Goal: Information Seeking & Learning: Learn about a topic

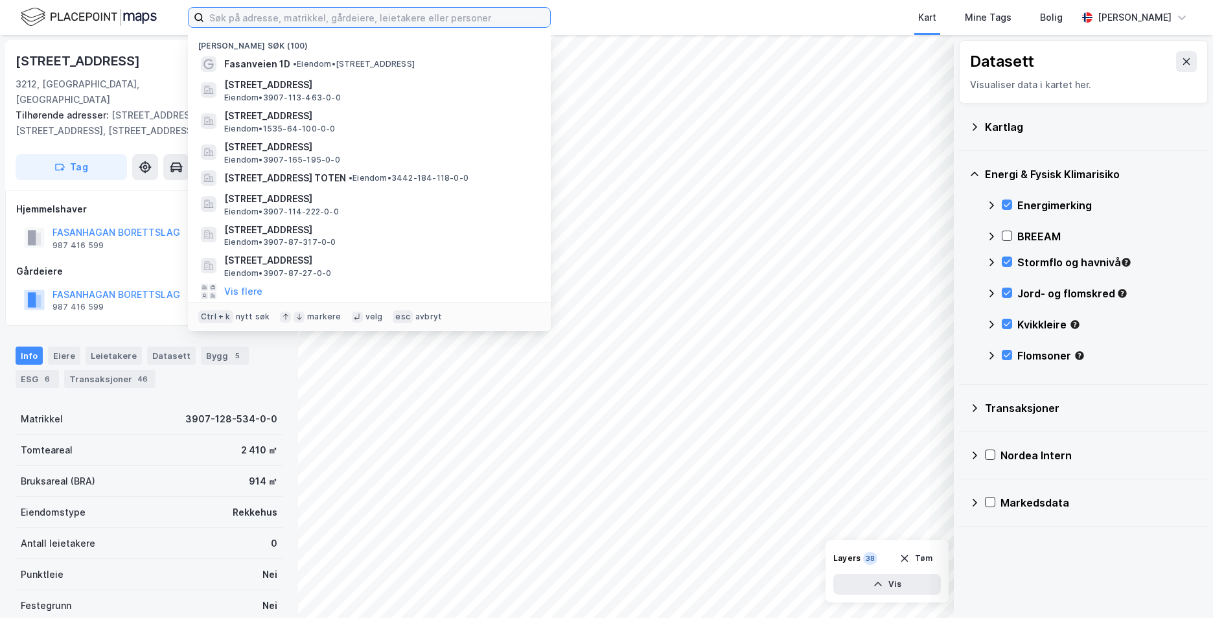
click at [322, 16] on input at bounding box center [377, 17] width 346 height 19
paste input "Parkveien 19 A, 3216 SANDEFJORD"
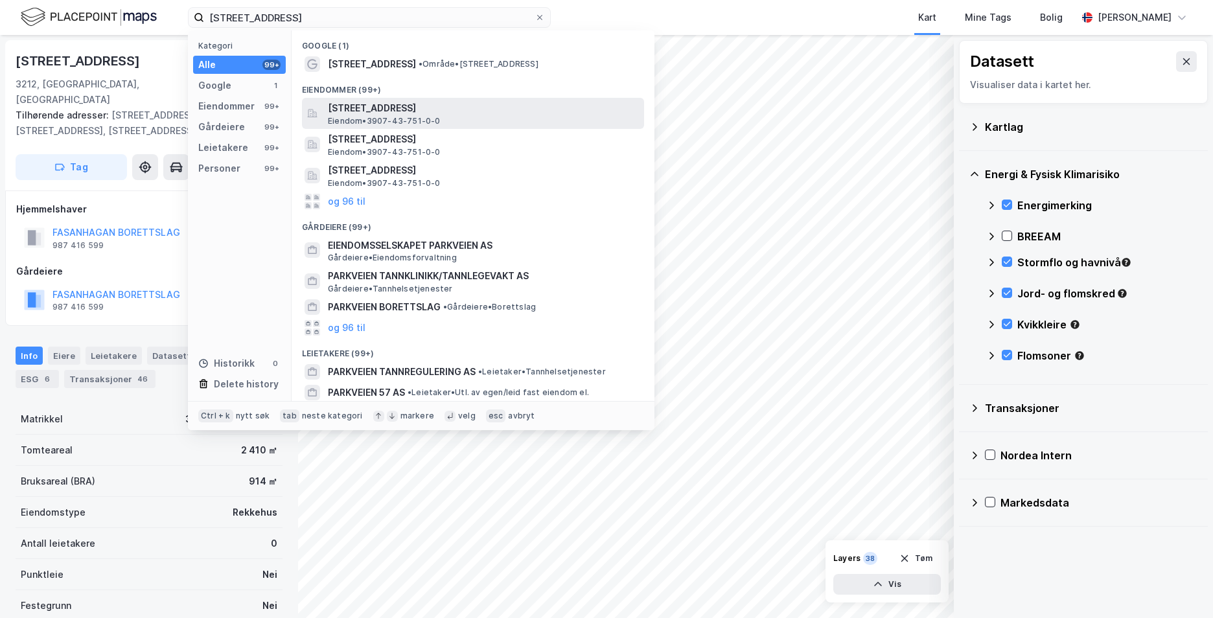
click at [352, 104] on span "[STREET_ADDRESS]" at bounding box center [483, 108] width 311 height 16
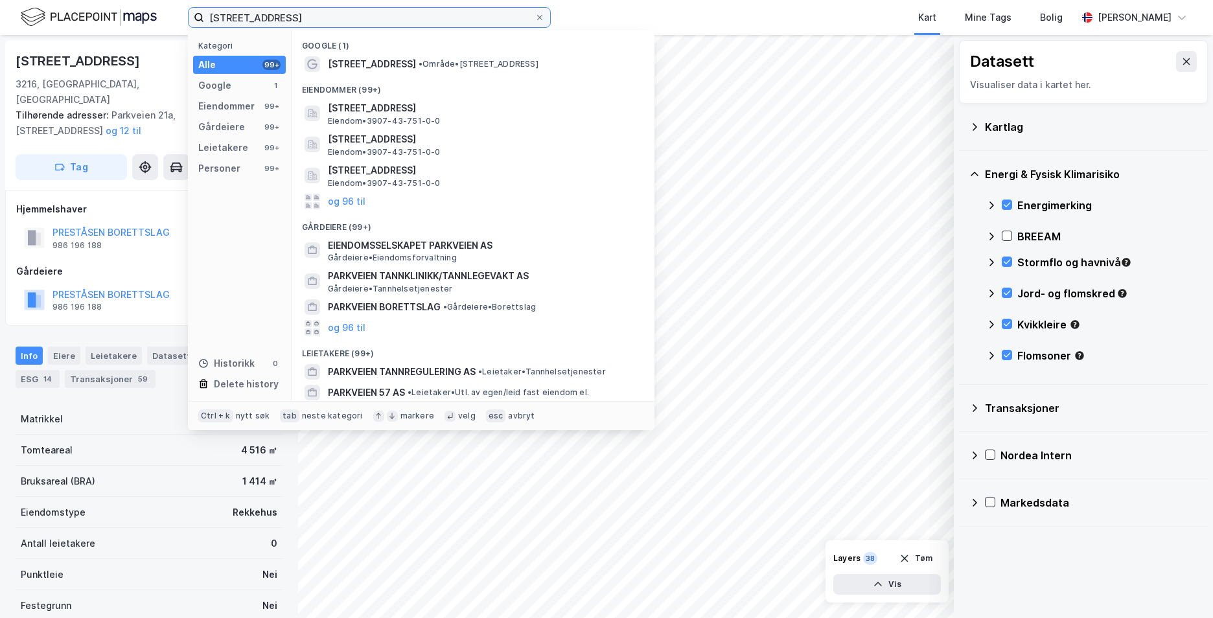
click at [264, 13] on input "Parkveien 19 A, 3216 SANDEFJORD" at bounding box center [369, 17] width 331 height 19
drag, startPoint x: 379, startPoint y: 14, endPoint x: 210, endPoint y: 34, distance: 170.4
click at [210, 28] on div "Parkveien 19 A, 3216 SANDEFJORD Kategori Alle 99+ Google 1 Eiendommer 99+ Gårde…" at bounding box center [369, 17] width 363 height 21
paste input "[STREET_ADDRESS]"
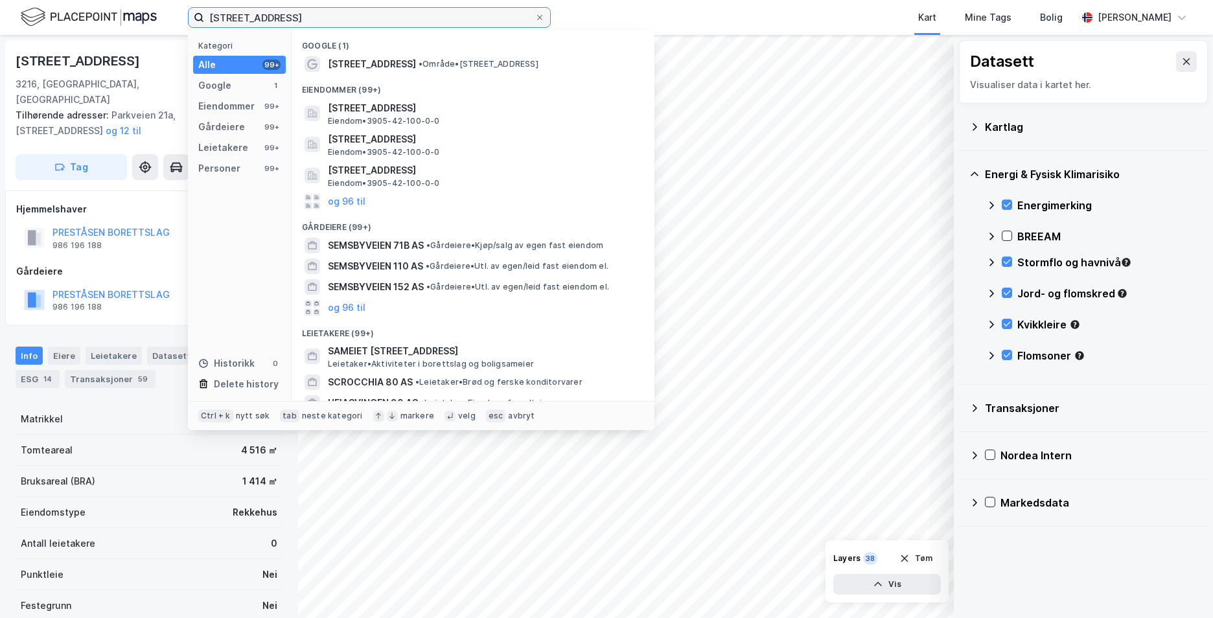
type input "[STREET_ADDRESS]"
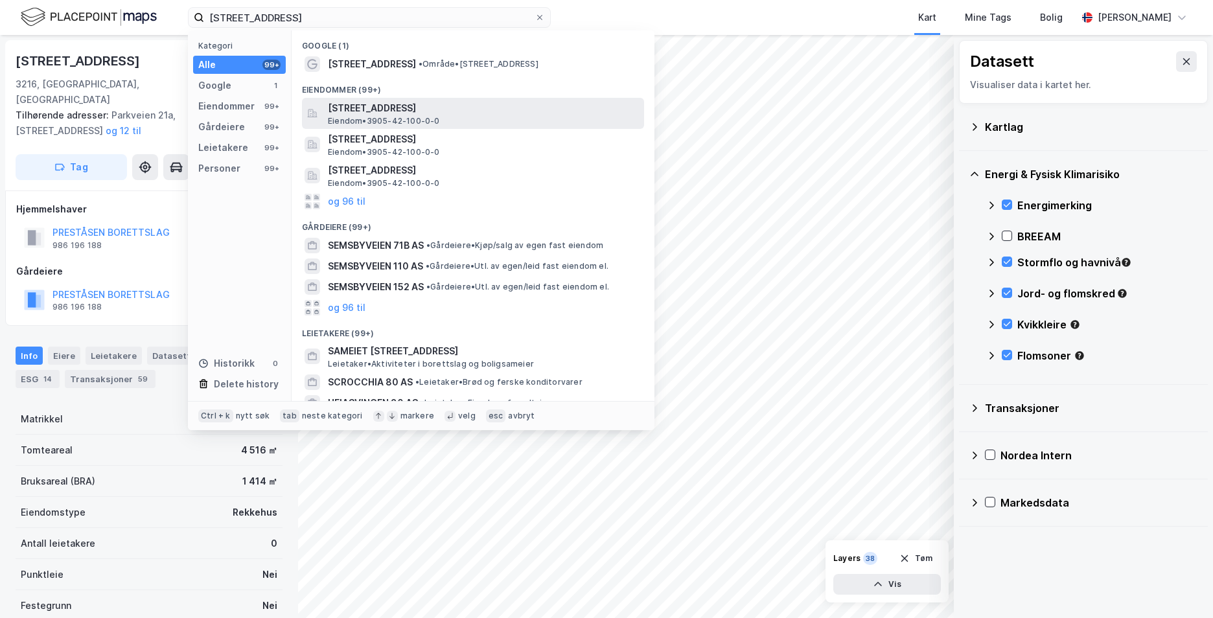
click at [386, 109] on span "[STREET_ADDRESS]" at bounding box center [483, 108] width 311 height 16
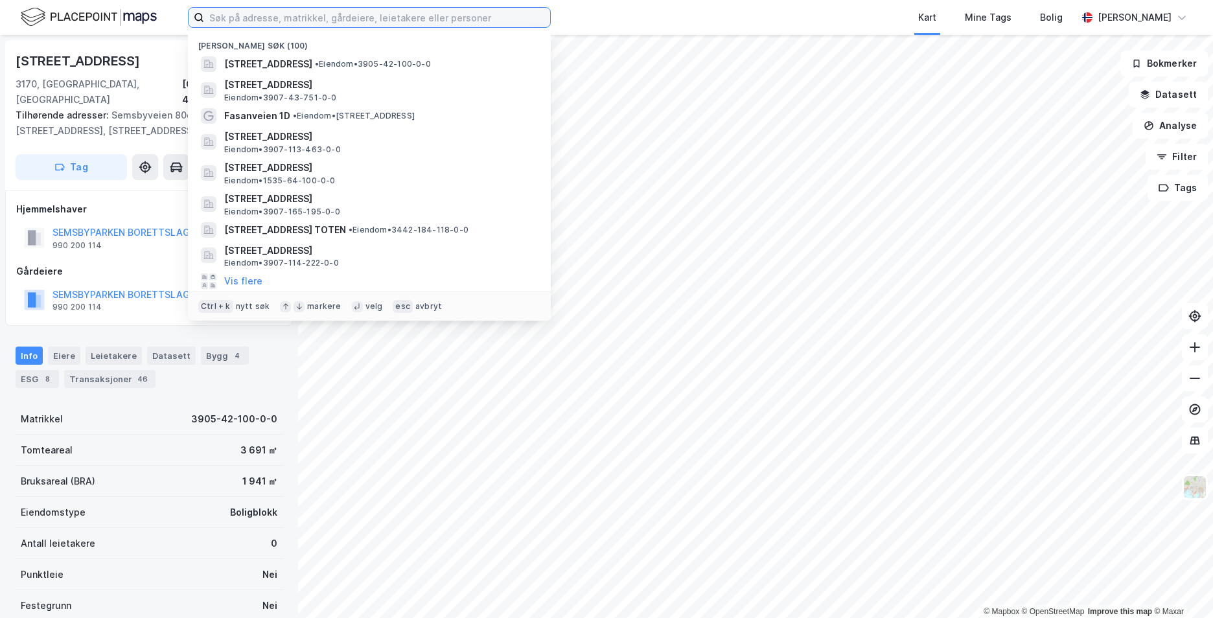
click at [355, 16] on input at bounding box center [377, 17] width 346 height 19
paste input "[STREET_ADDRESS]"
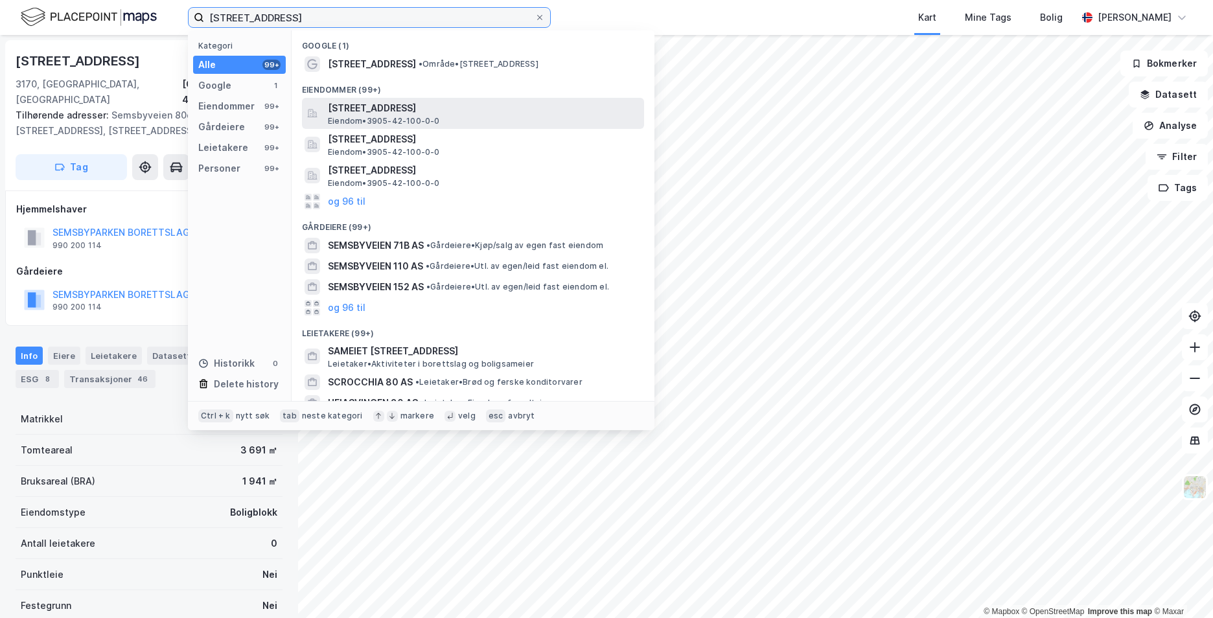
type input "[STREET_ADDRESS]"
click at [441, 107] on span "[STREET_ADDRESS]" at bounding box center [483, 108] width 311 height 16
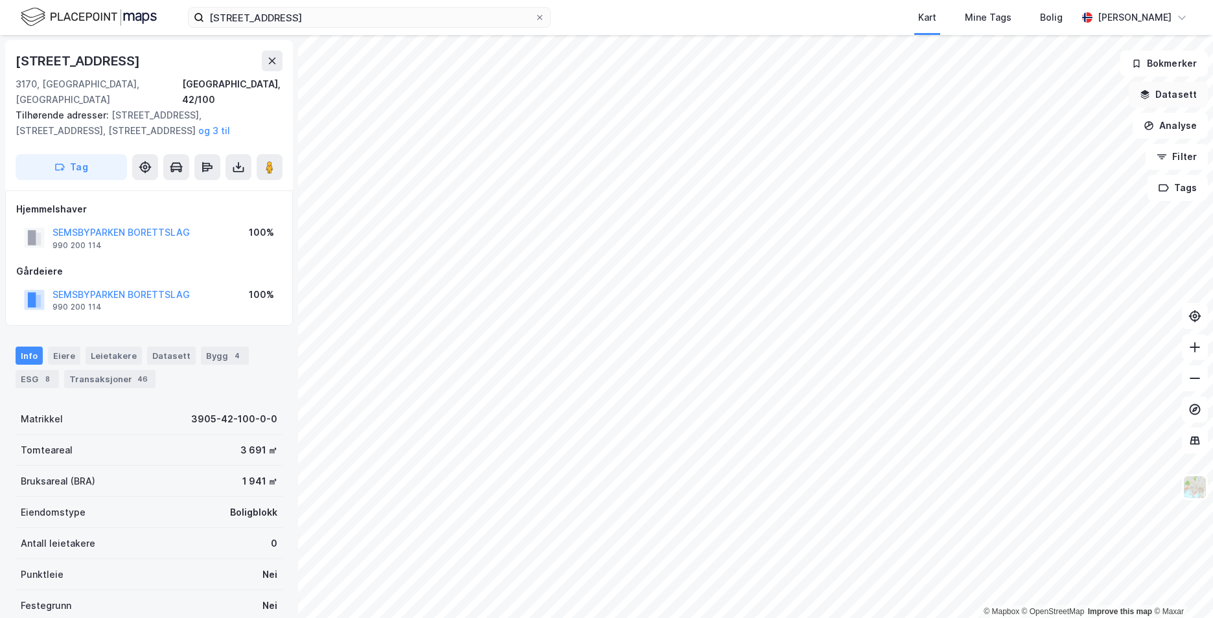
click at [1165, 93] on button "Datasett" at bounding box center [1168, 95] width 79 height 26
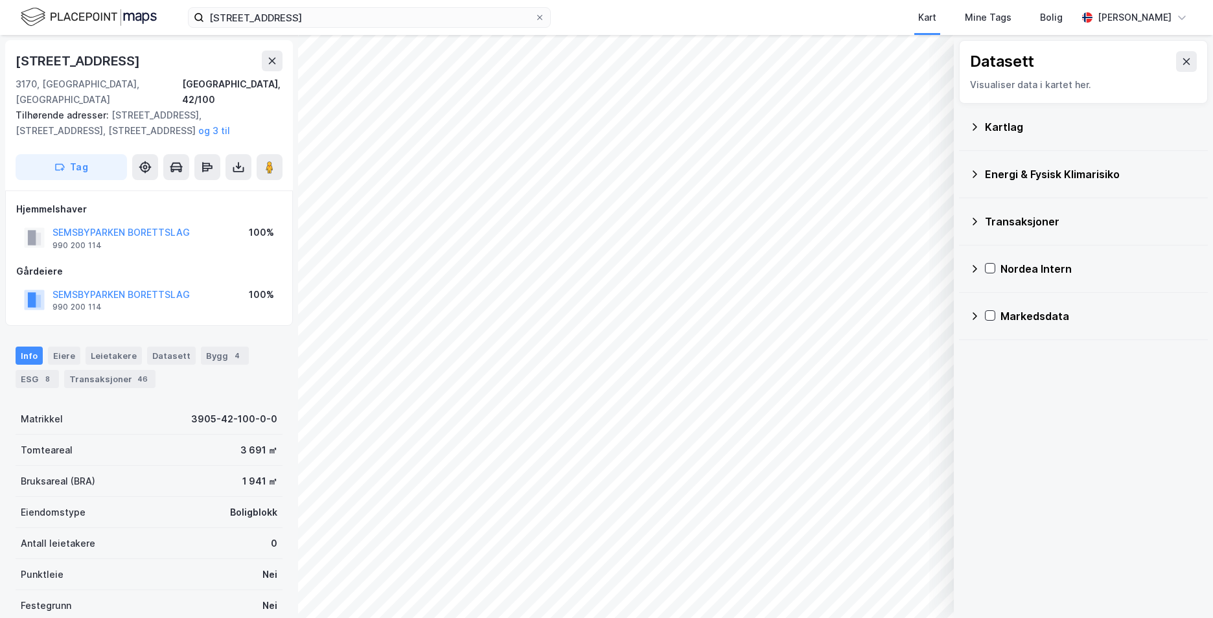
click at [976, 125] on icon at bounding box center [975, 127] width 10 height 10
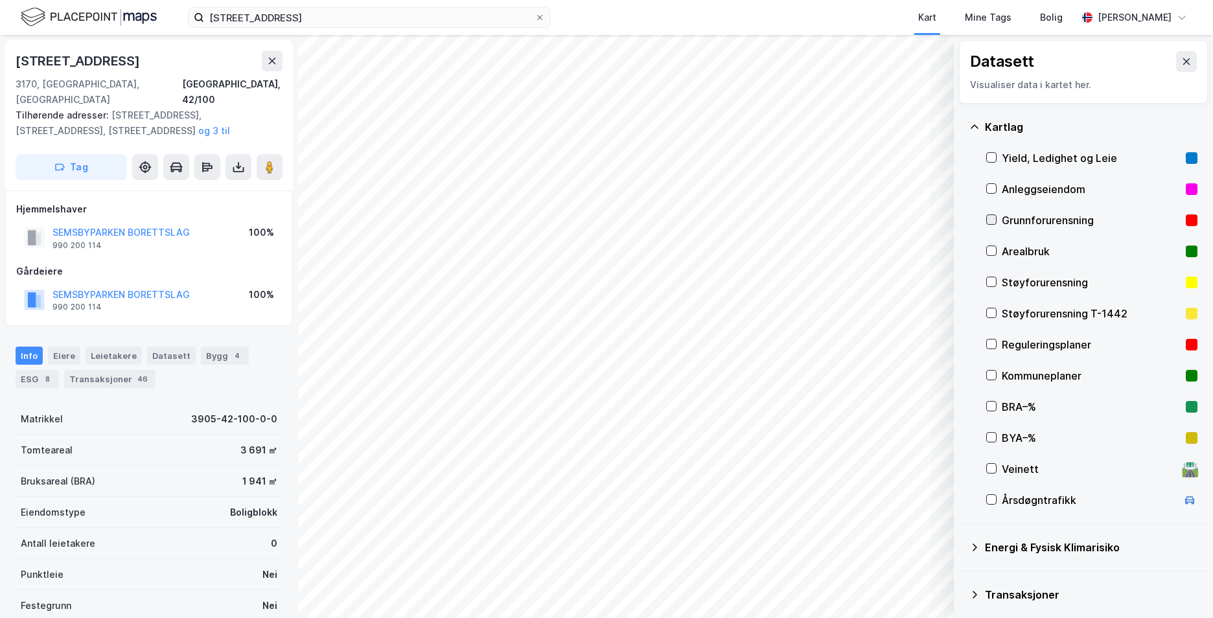
click at [992, 222] on icon at bounding box center [991, 219] width 9 height 9
click at [974, 124] on icon at bounding box center [975, 127] width 10 height 10
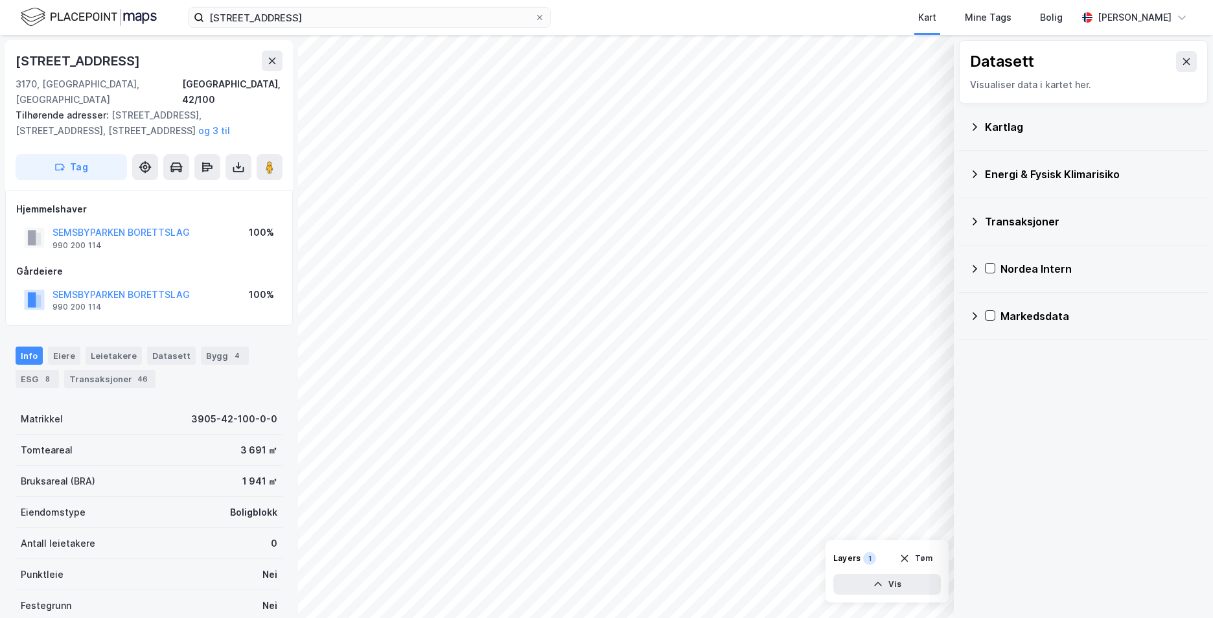
click at [977, 173] on icon at bounding box center [975, 174] width 10 height 10
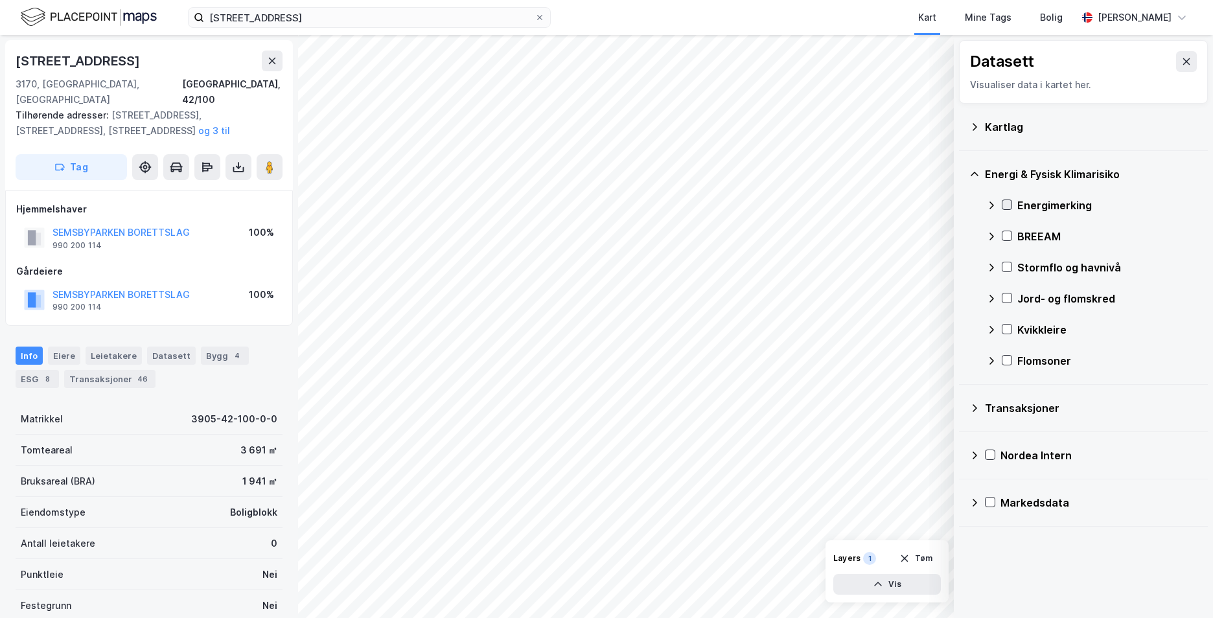
click at [1003, 207] on icon at bounding box center [1007, 204] width 9 height 9
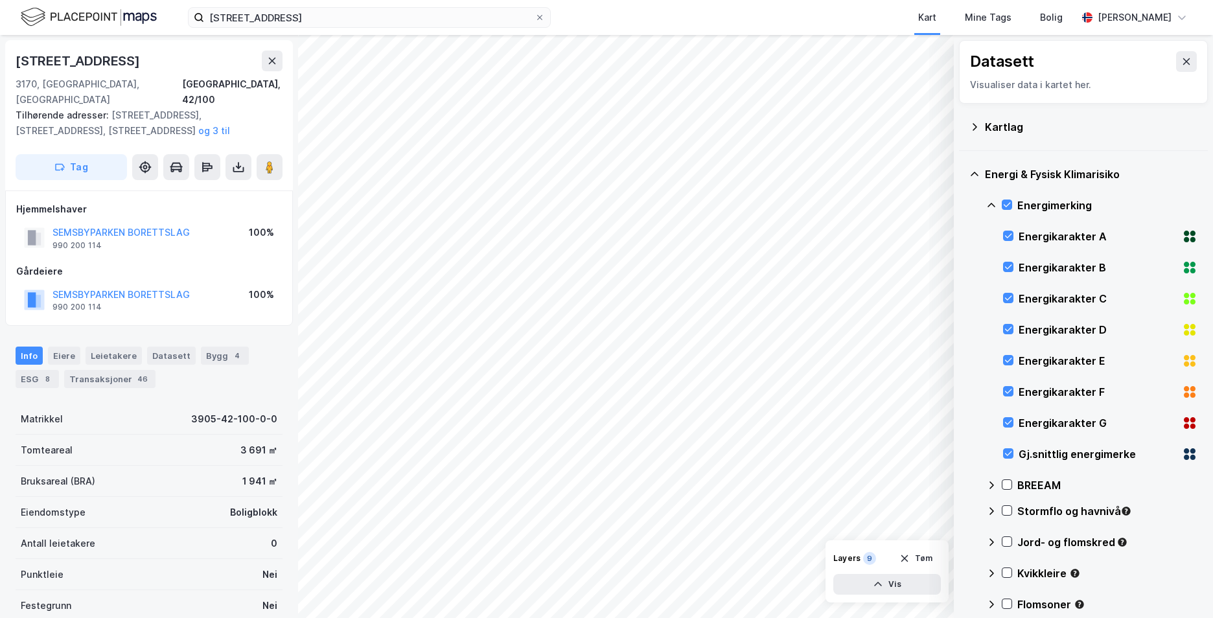
click at [993, 204] on icon at bounding box center [992, 205] width 8 height 5
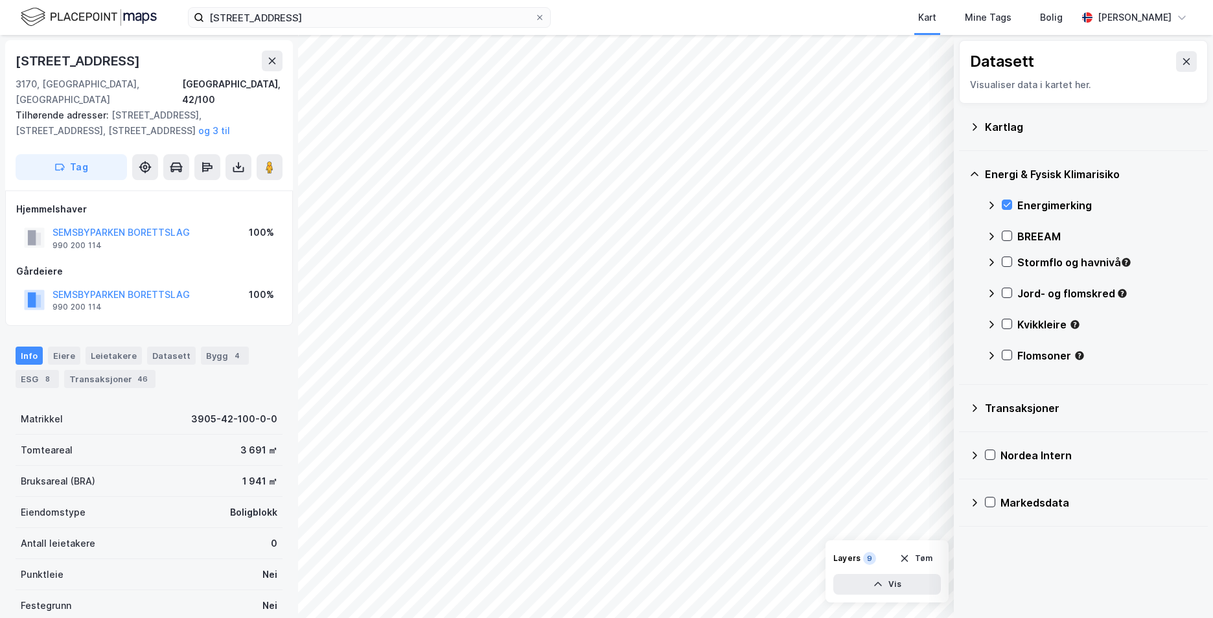
click at [1004, 253] on div "Stormflo og havnivå" at bounding box center [1091, 267] width 211 height 31
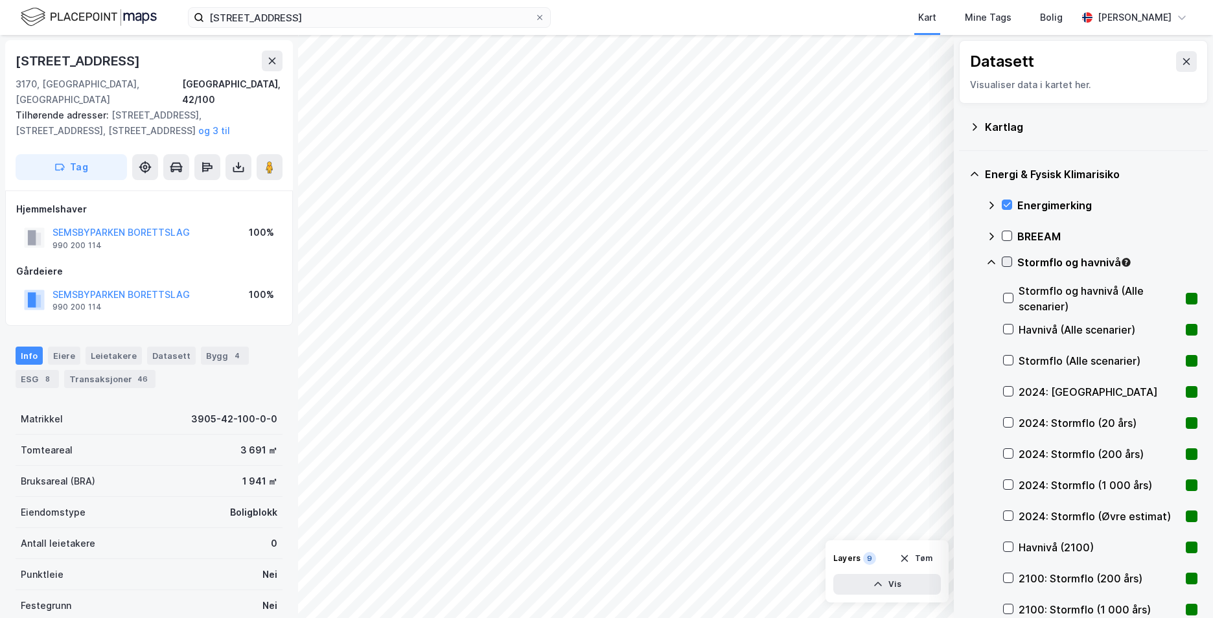
click at [1010, 262] on icon at bounding box center [1007, 261] width 9 height 9
click at [994, 263] on icon at bounding box center [992, 262] width 8 height 5
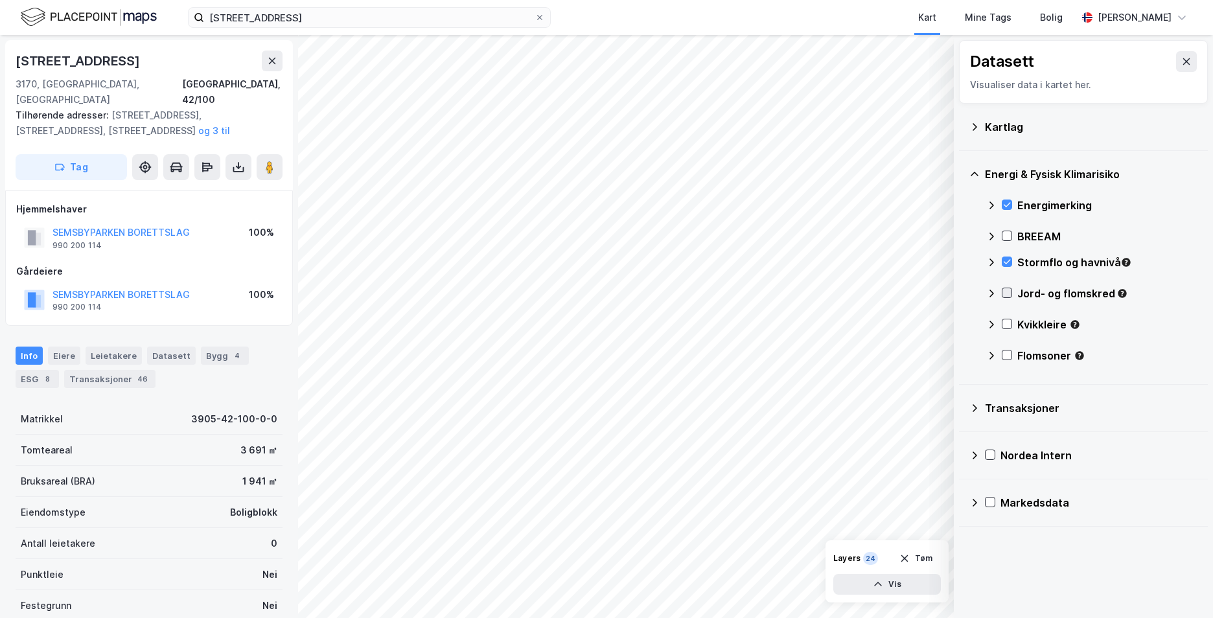
click at [1007, 297] on icon at bounding box center [1007, 292] width 9 height 9
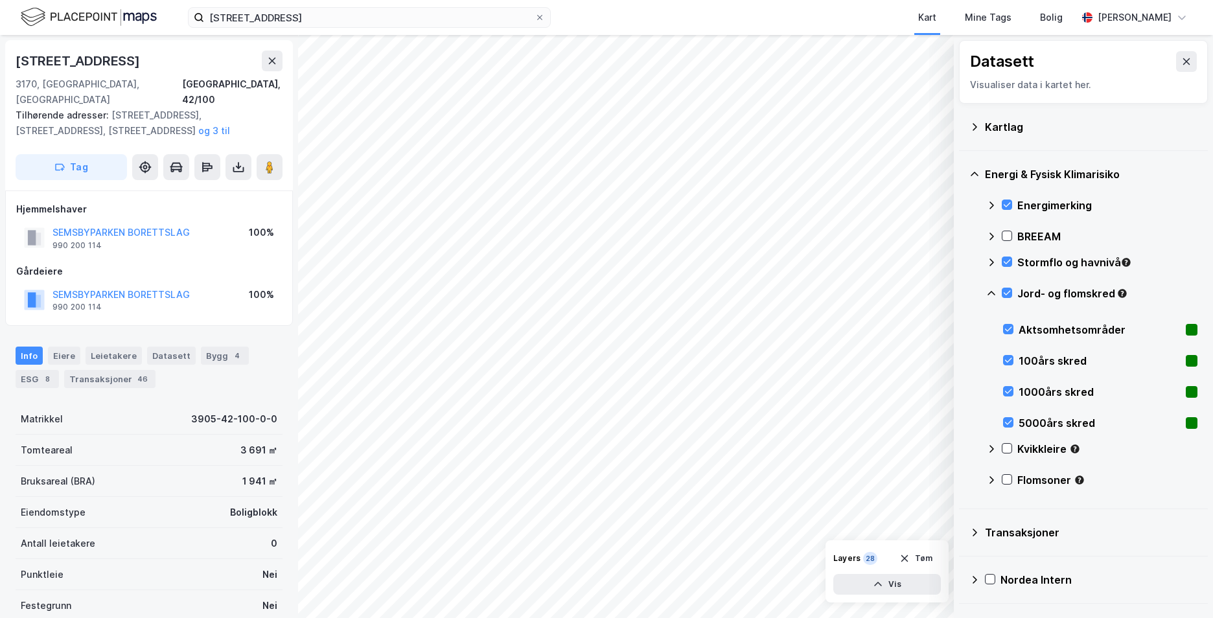
click at [990, 292] on icon at bounding box center [991, 293] width 10 height 10
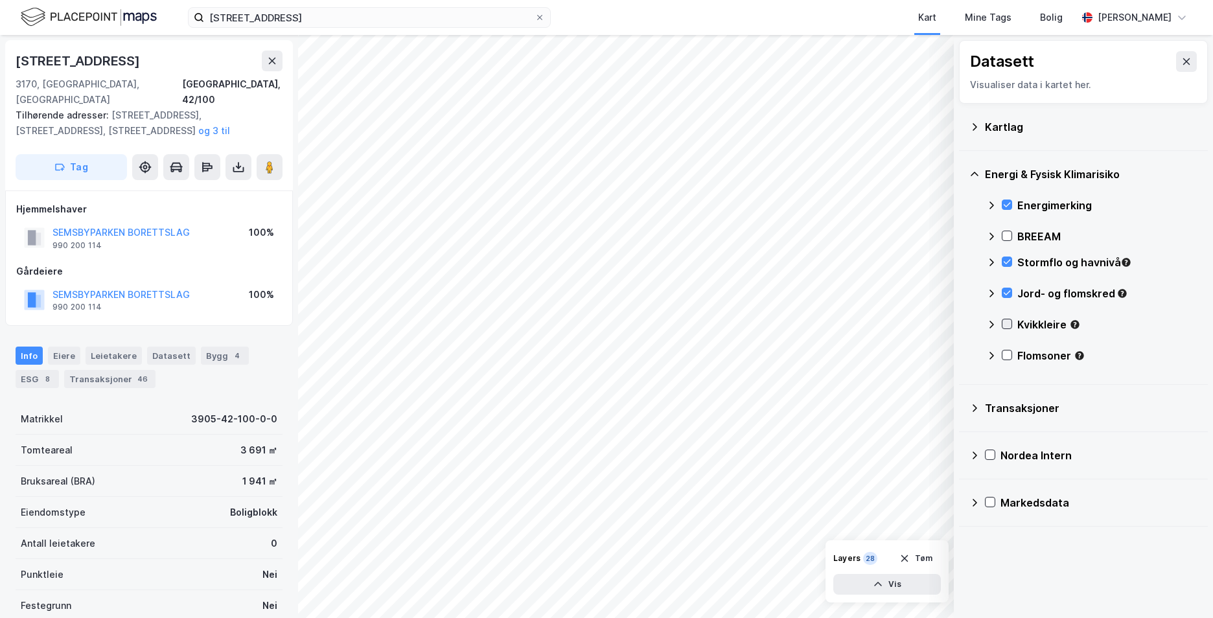
click at [1006, 321] on icon at bounding box center [1007, 324] width 9 height 9
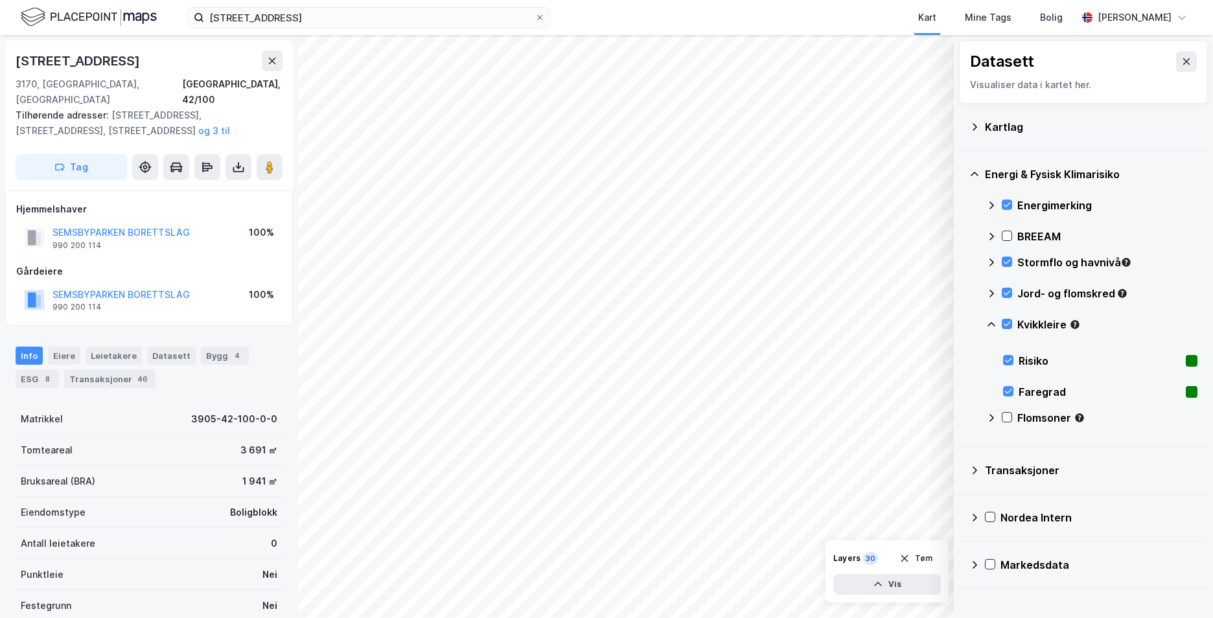
click at [993, 323] on icon at bounding box center [991, 325] width 10 height 10
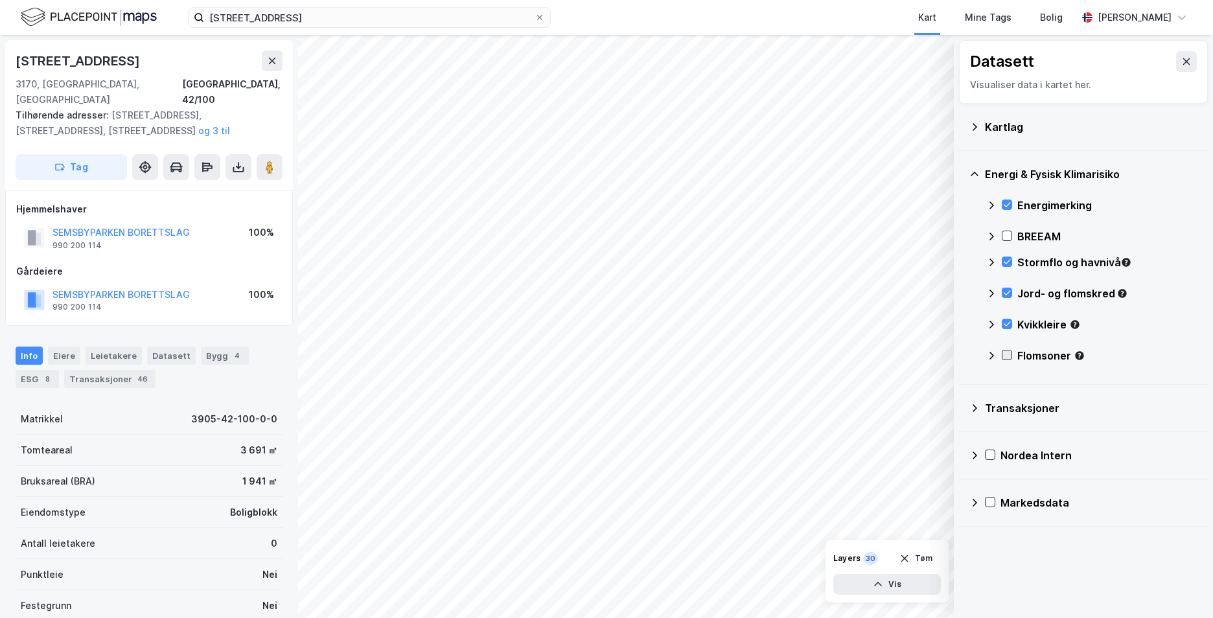
click at [1004, 356] on icon at bounding box center [1007, 355] width 9 height 9
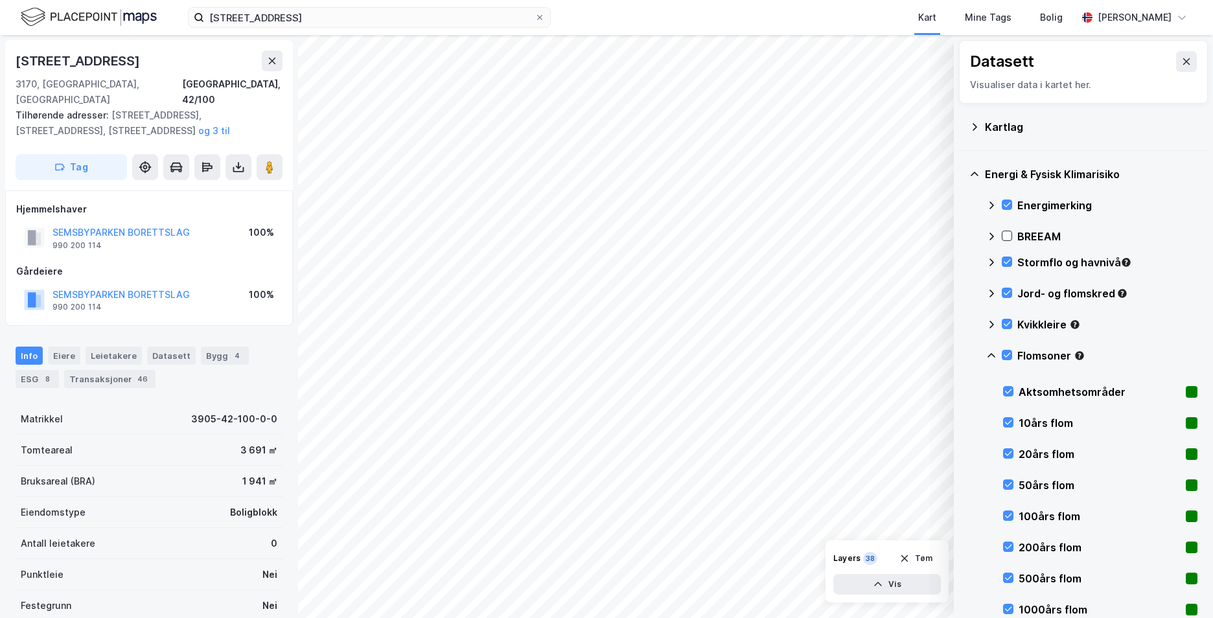
click at [992, 355] on icon at bounding box center [992, 355] width 8 height 5
